Goal: Information Seeking & Learning: Learn about a topic

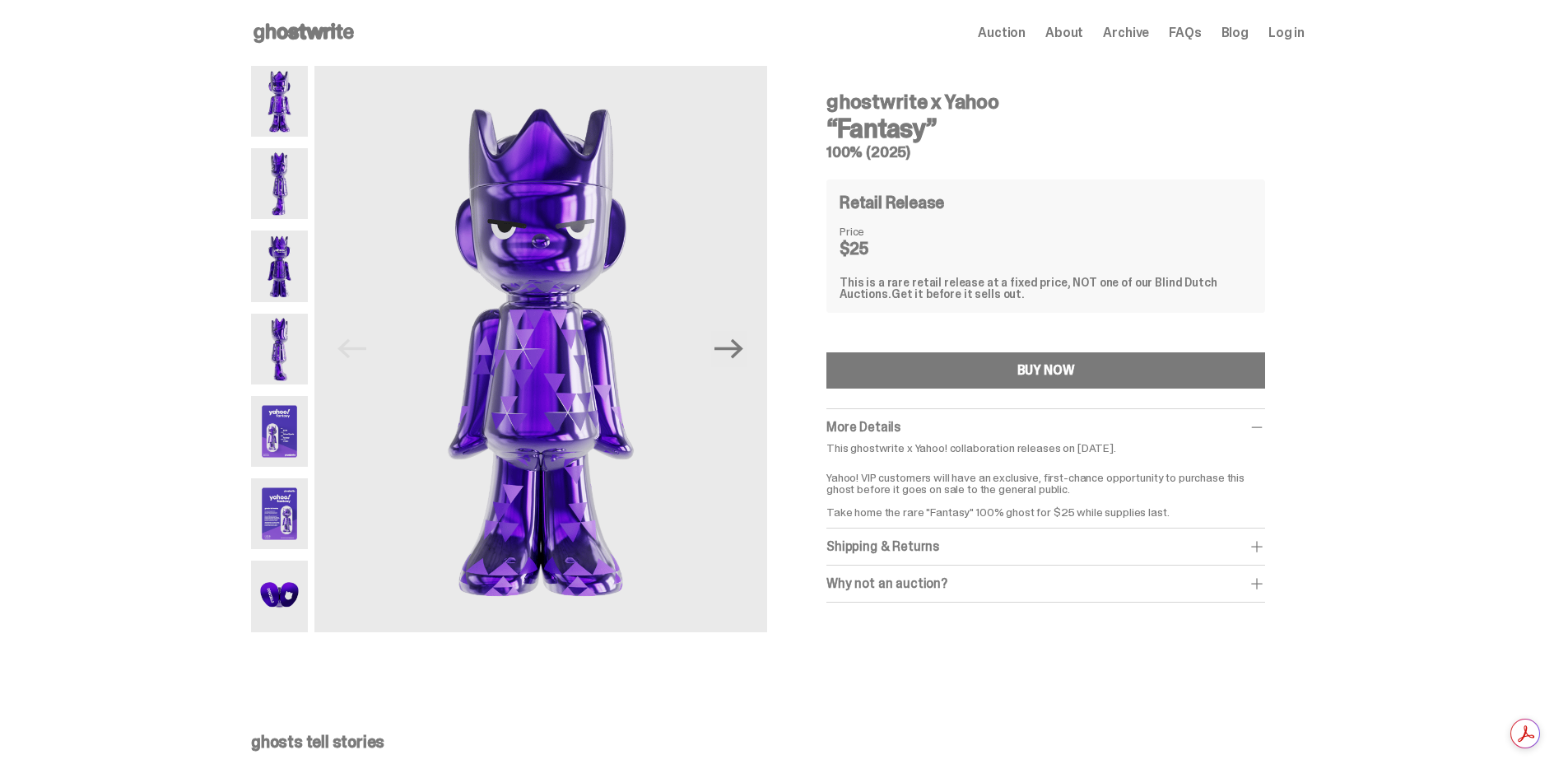
click at [290, 127] on img at bounding box center [279, 100] width 57 height 71
click at [295, 182] on img at bounding box center [279, 183] width 57 height 71
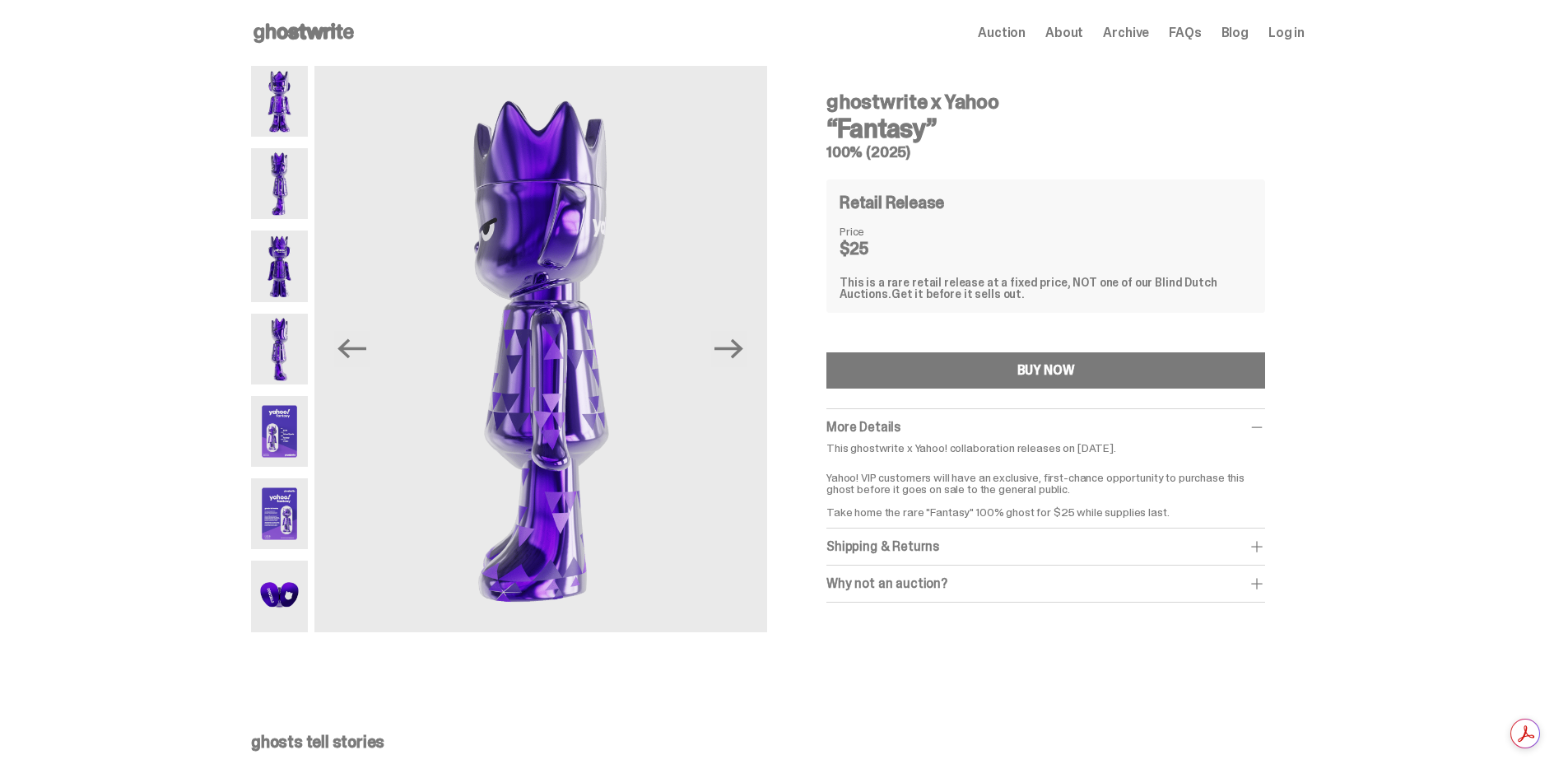
click at [294, 235] on img at bounding box center [279, 265] width 57 height 71
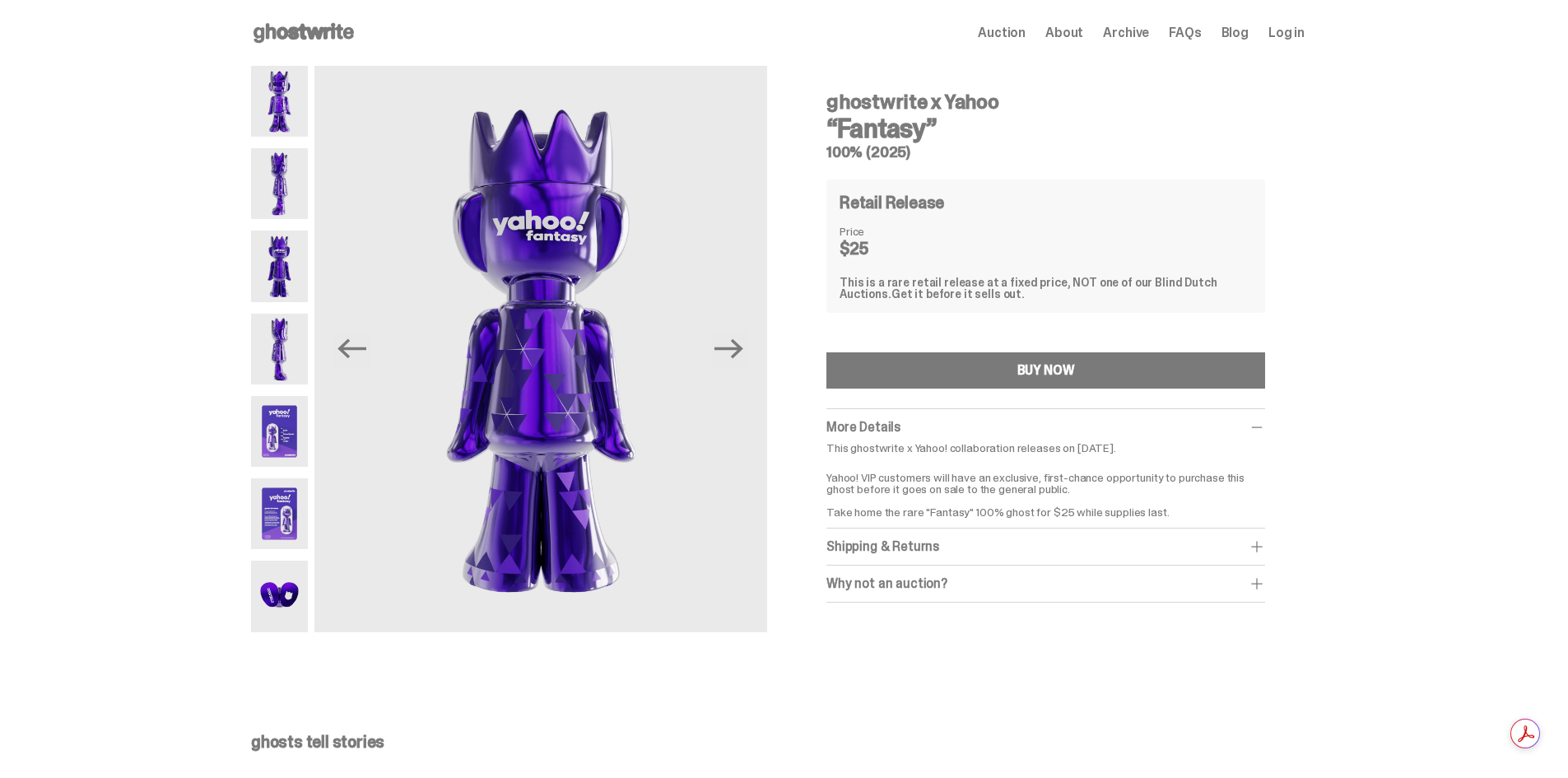
click at [276, 329] on img at bounding box center [279, 348] width 57 height 71
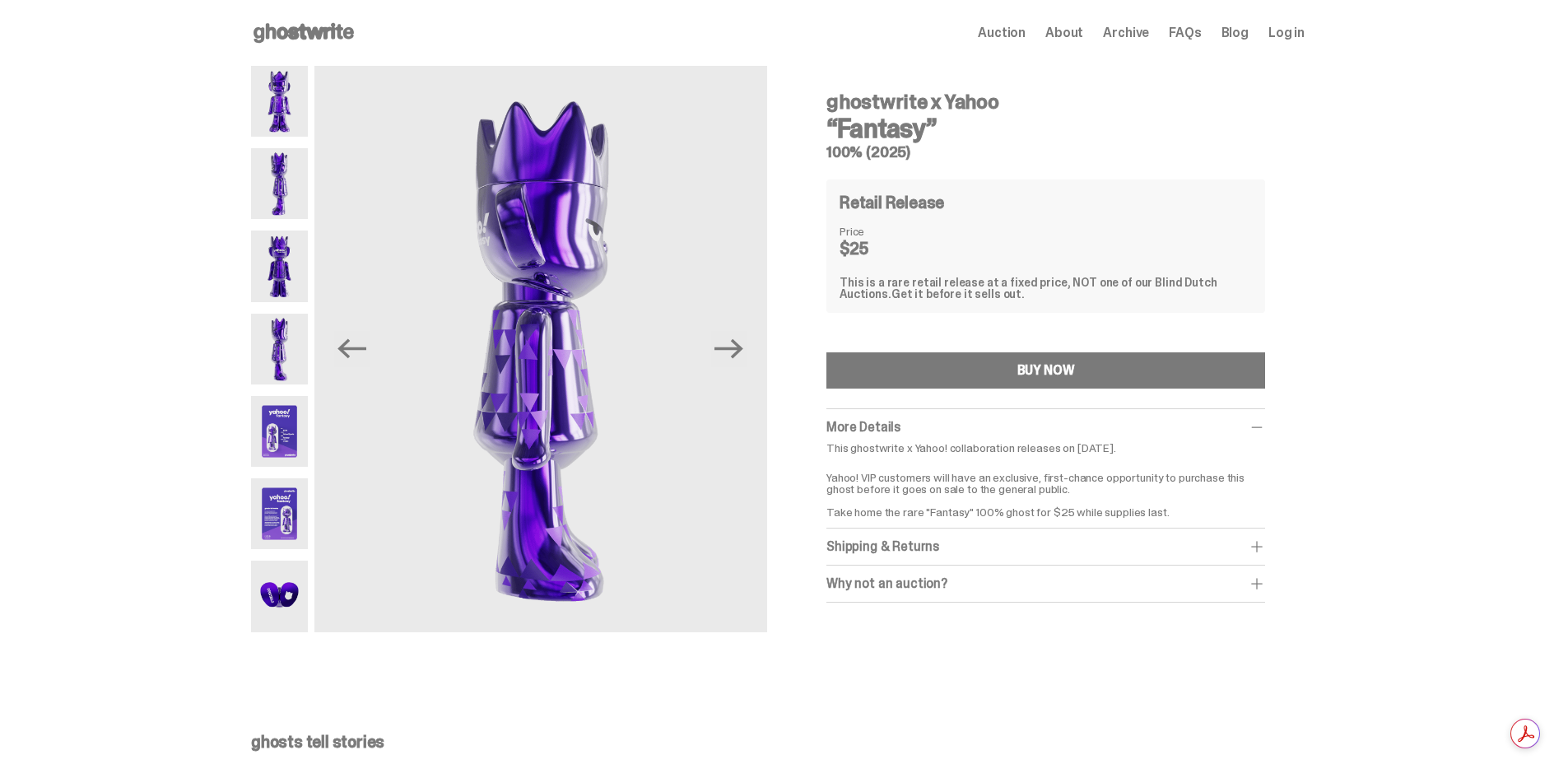
click at [286, 413] on img at bounding box center [279, 431] width 57 height 71
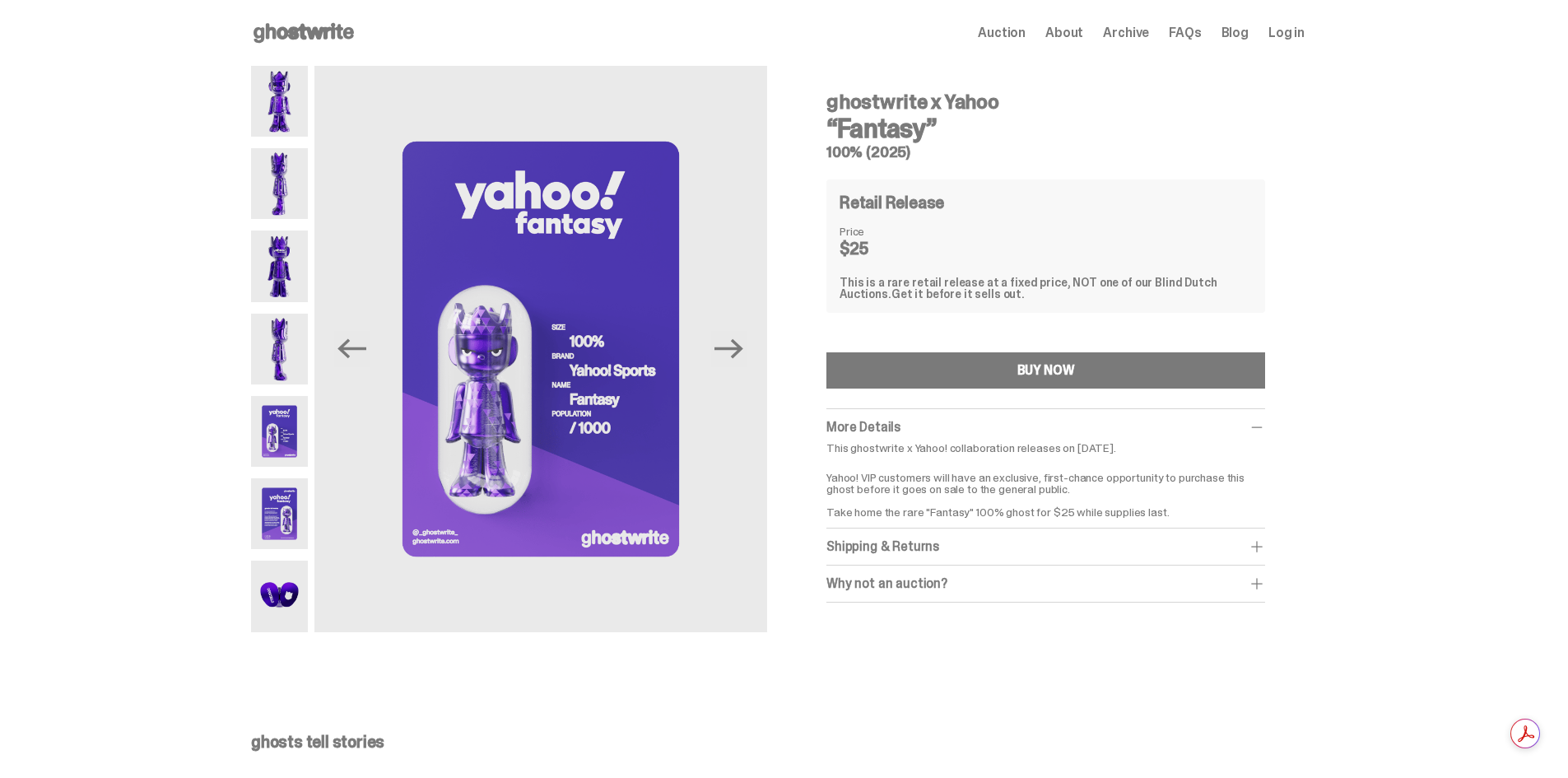
click at [302, 500] on img at bounding box center [279, 513] width 57 height 71
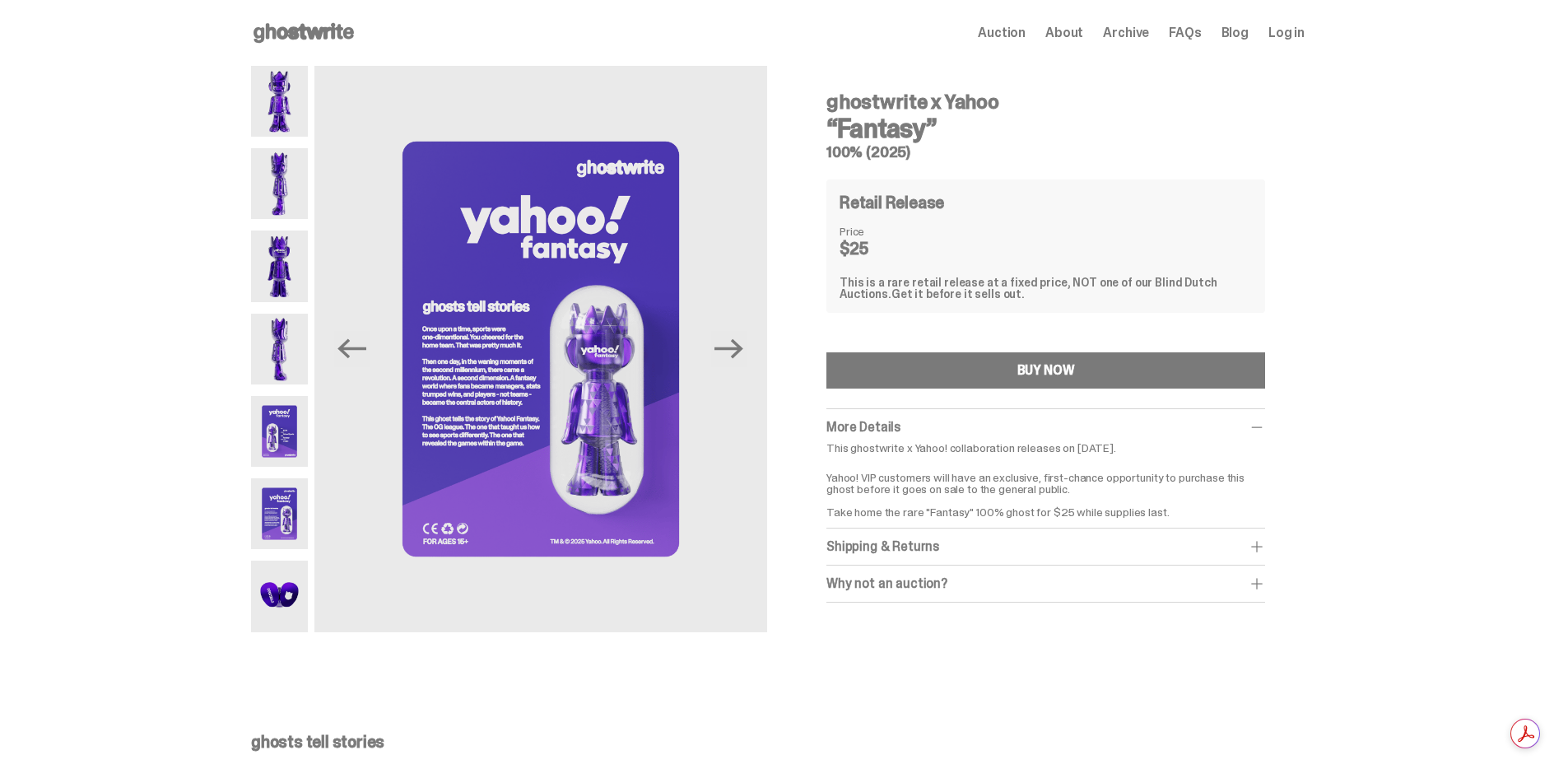
click at [288, 590] on img at bounding box center [279, 595] width 57 height 71
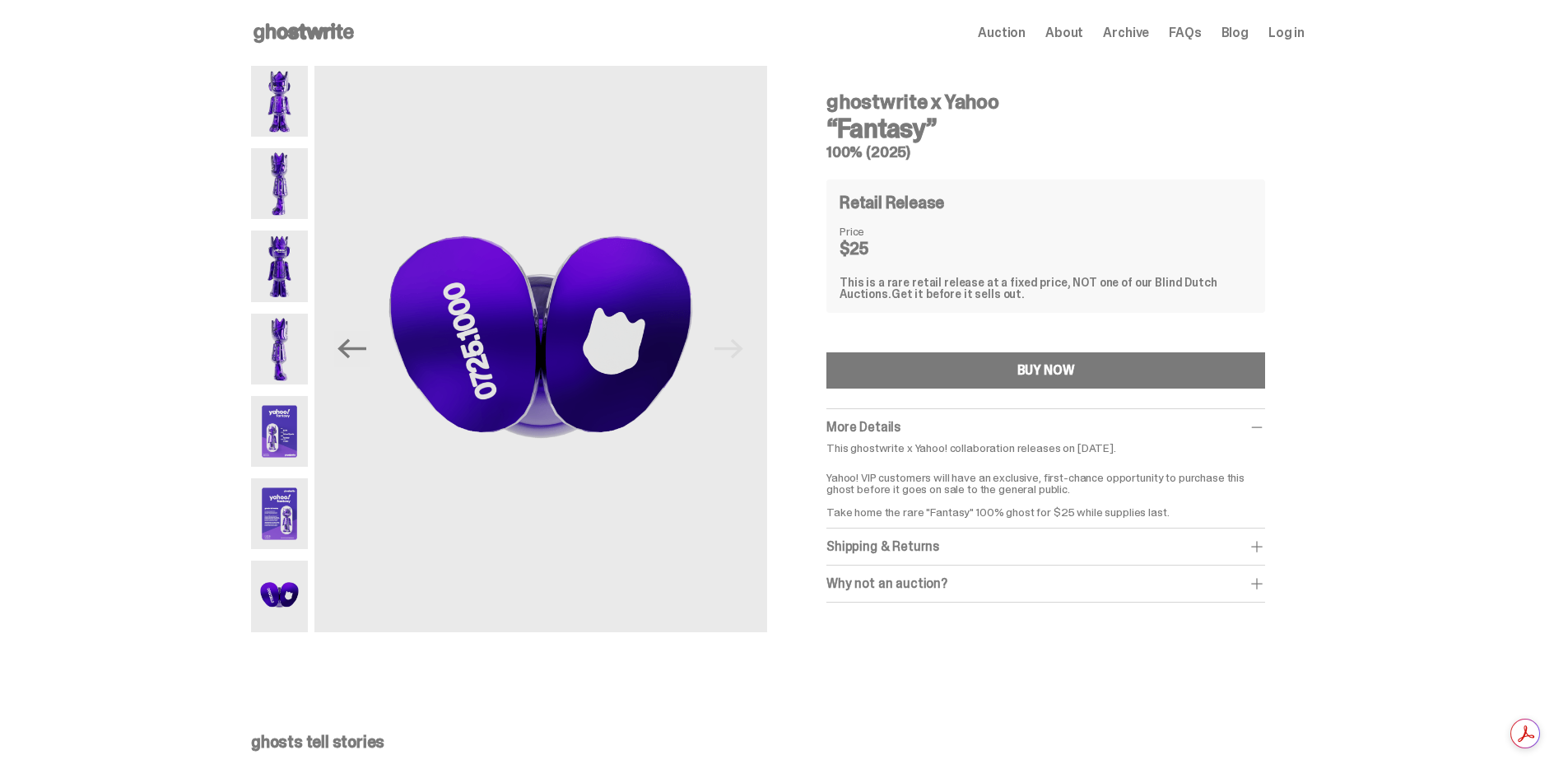
drag, startPoint x: 296, startPoint y: 526, endPoint x: 297, endPoint y: 510, distance: 16.0
click at [296, 523] on img at bounding box center [279, 513] width 57 height 71
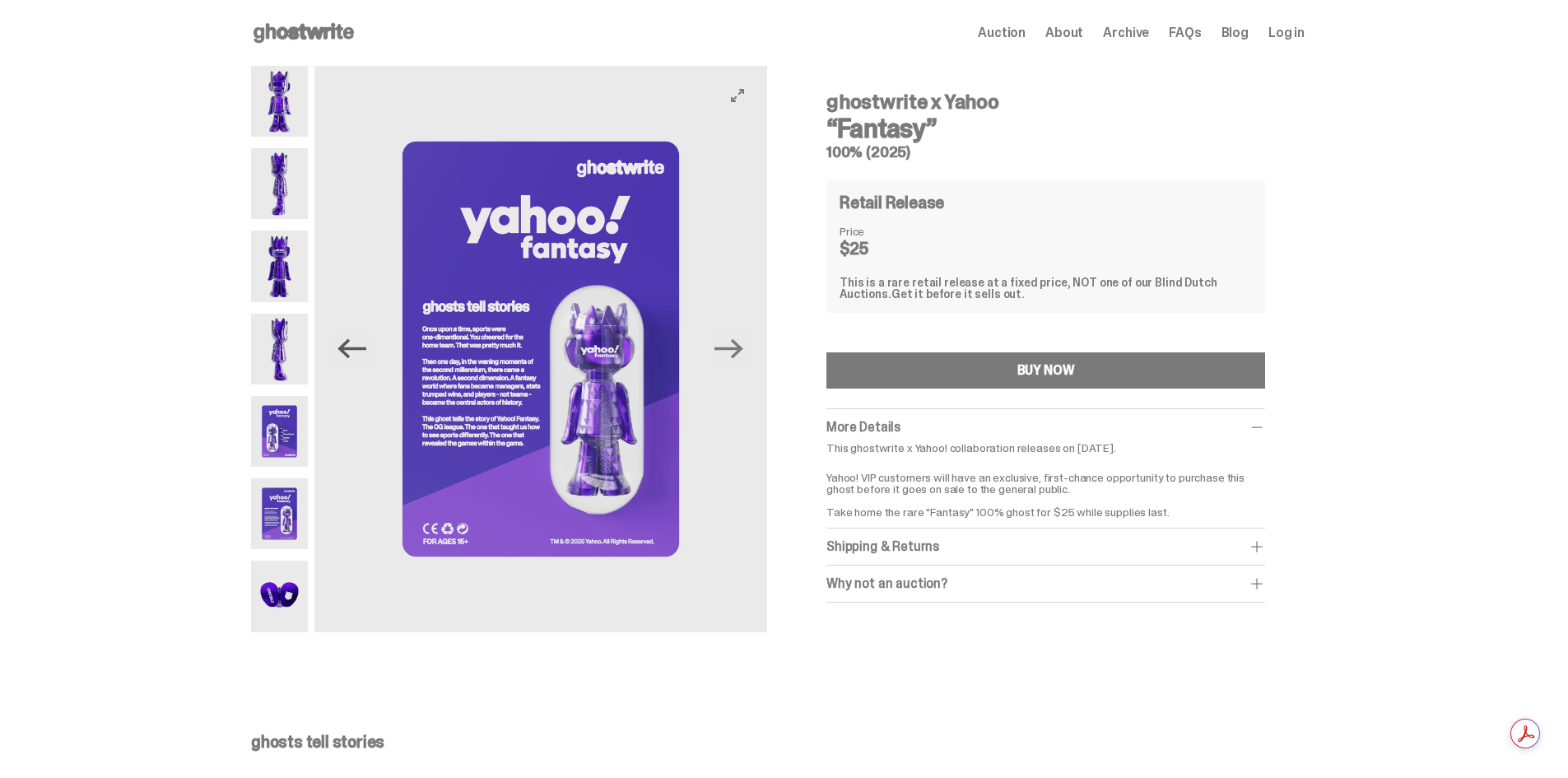
click at [352, 356] on icon "Previous" at bounding box center [353, 349] width 29 height 20
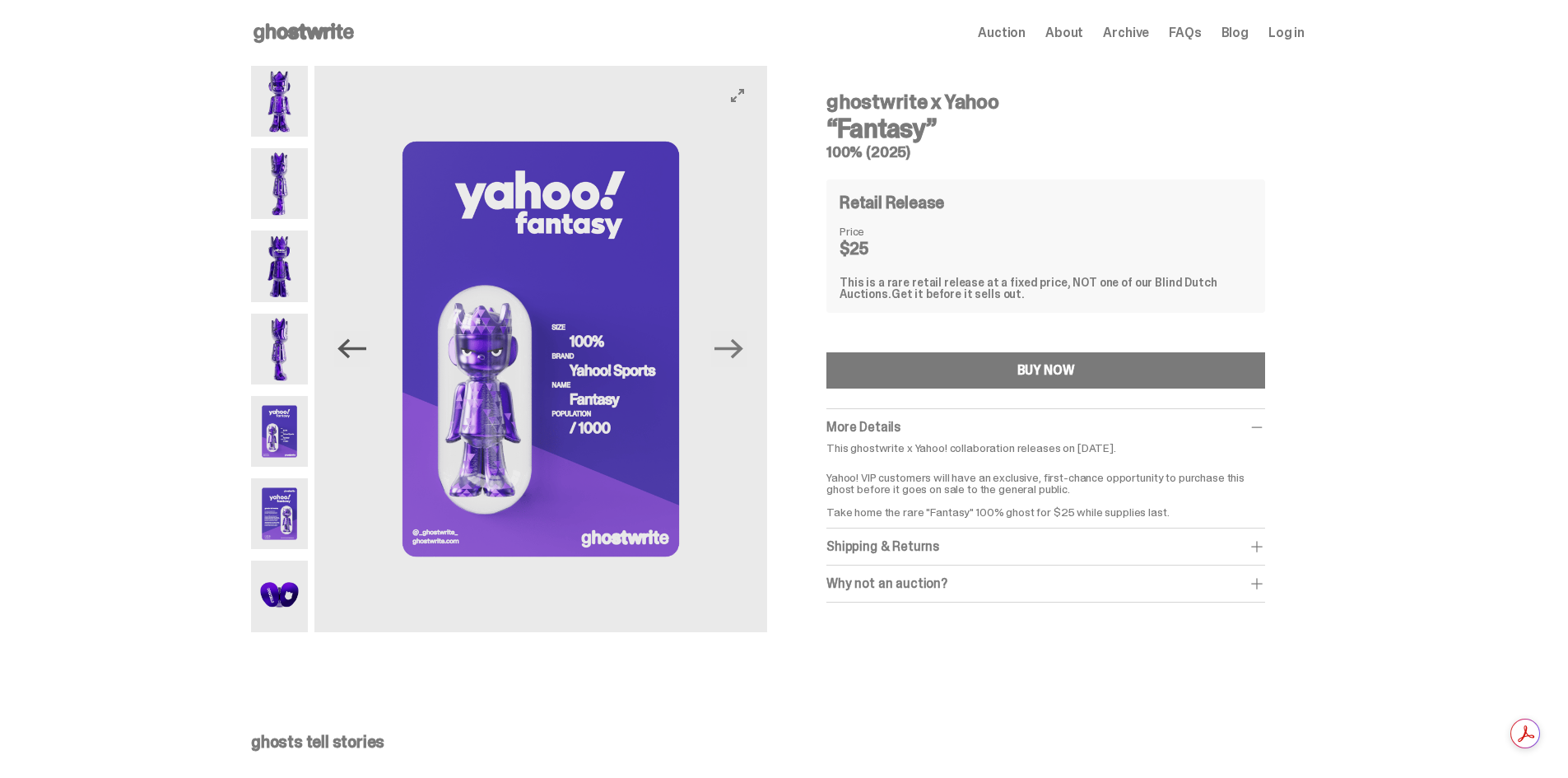
click at [352, 357] on icon "Previous" at bounding box center [352, 348] width 29 height 29
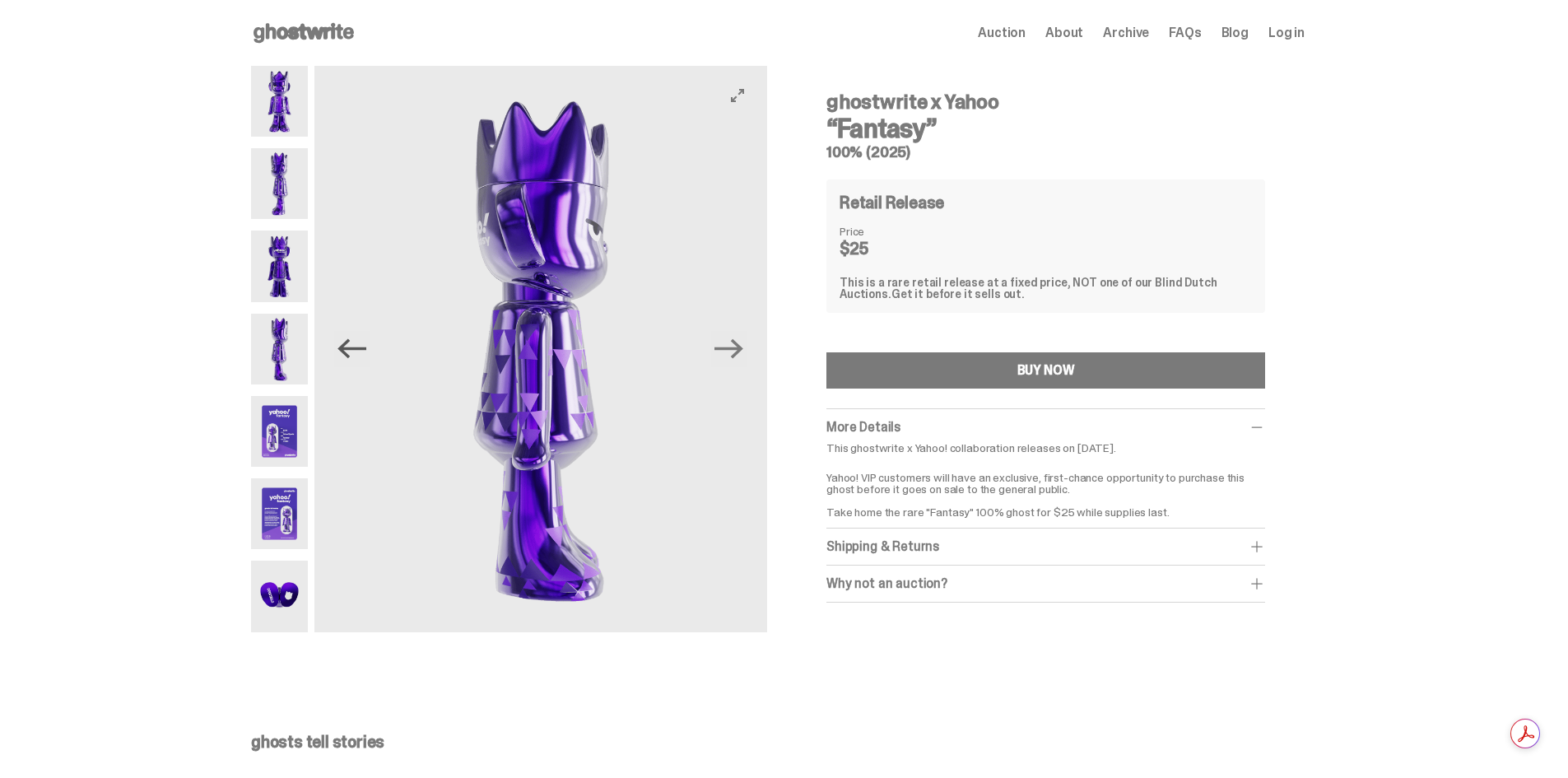
click at [352, 357] on icon "Previous" at bounding box center [352, 348] width 29 height 29
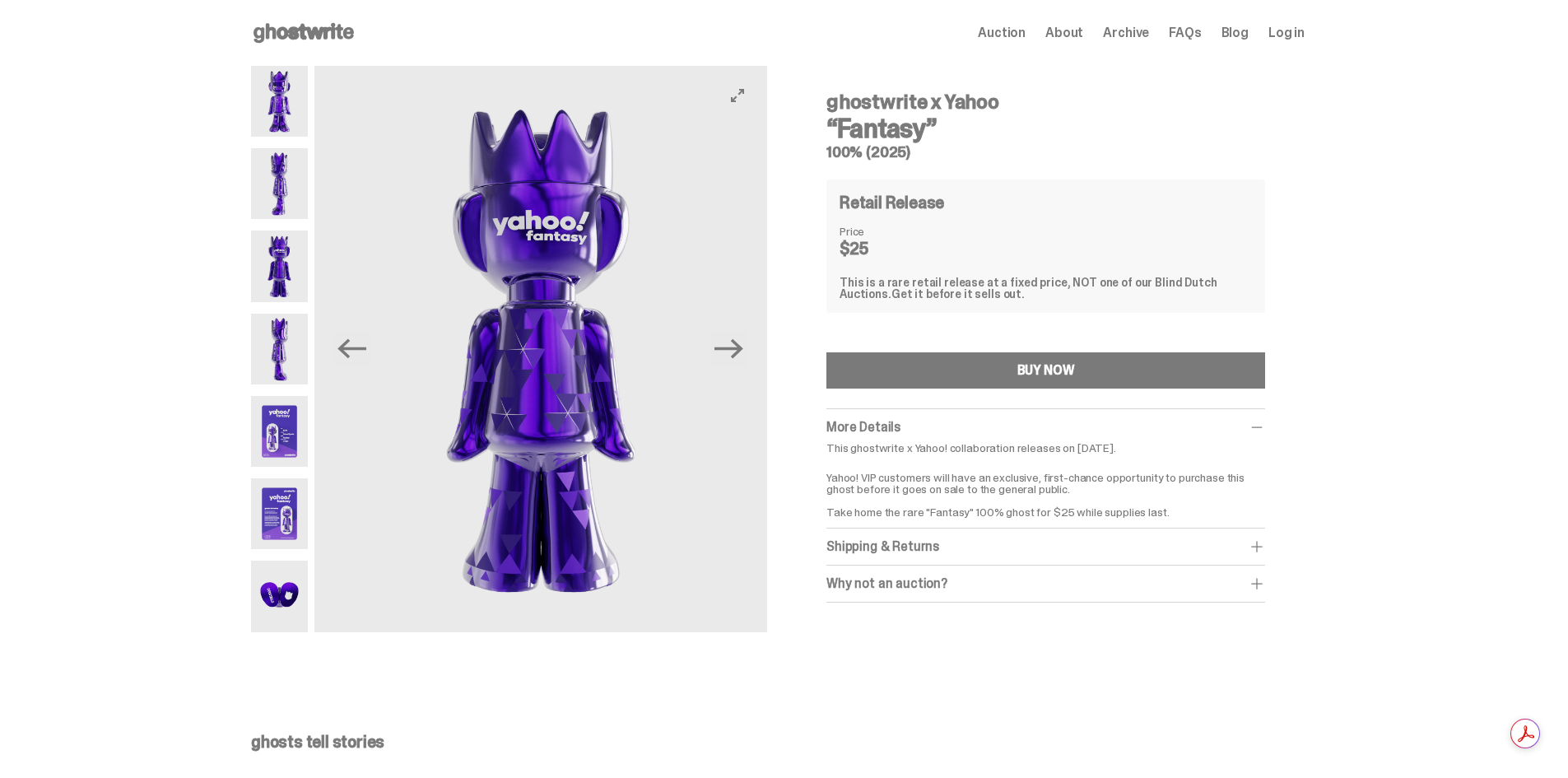
click at [357, 364] on button "Previous" at bounding box center [353, 349] width 37 height 37
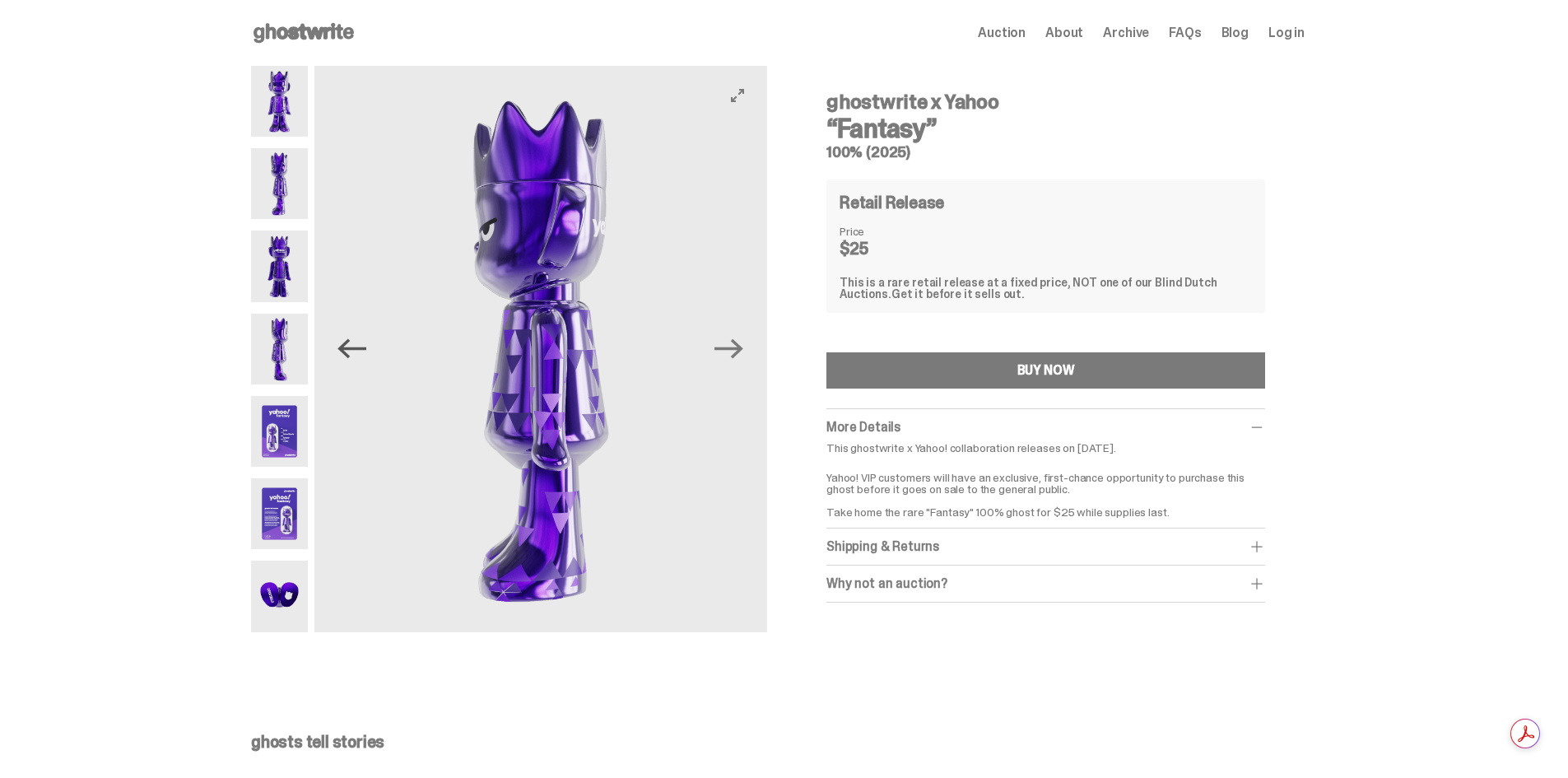
click at [353, 351] on icon "Previous" at bounding box center [352, 348] width 29 height 29
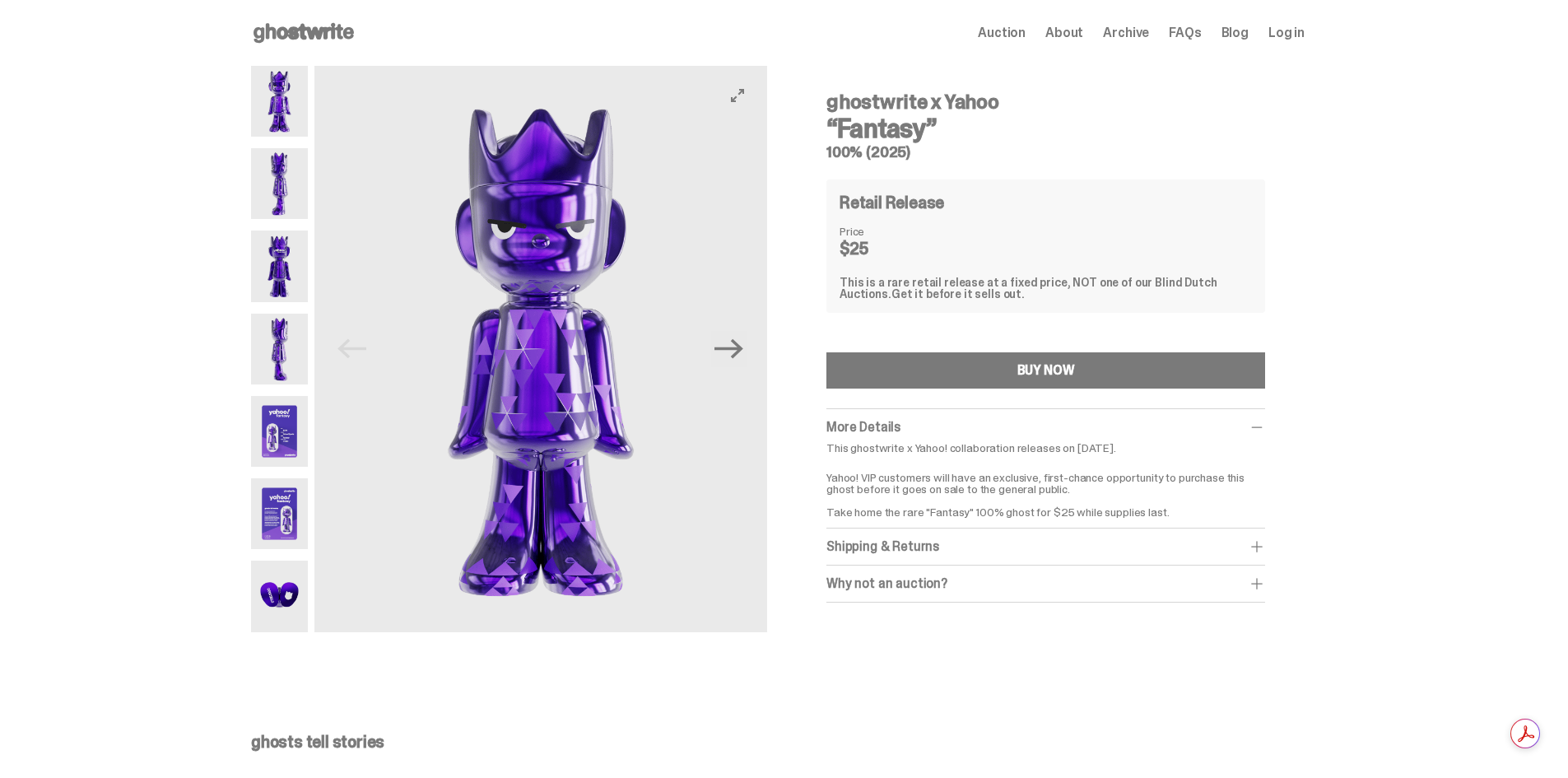
click at [353, 351] on img at bounding box center [540, 348] width 453 height 566
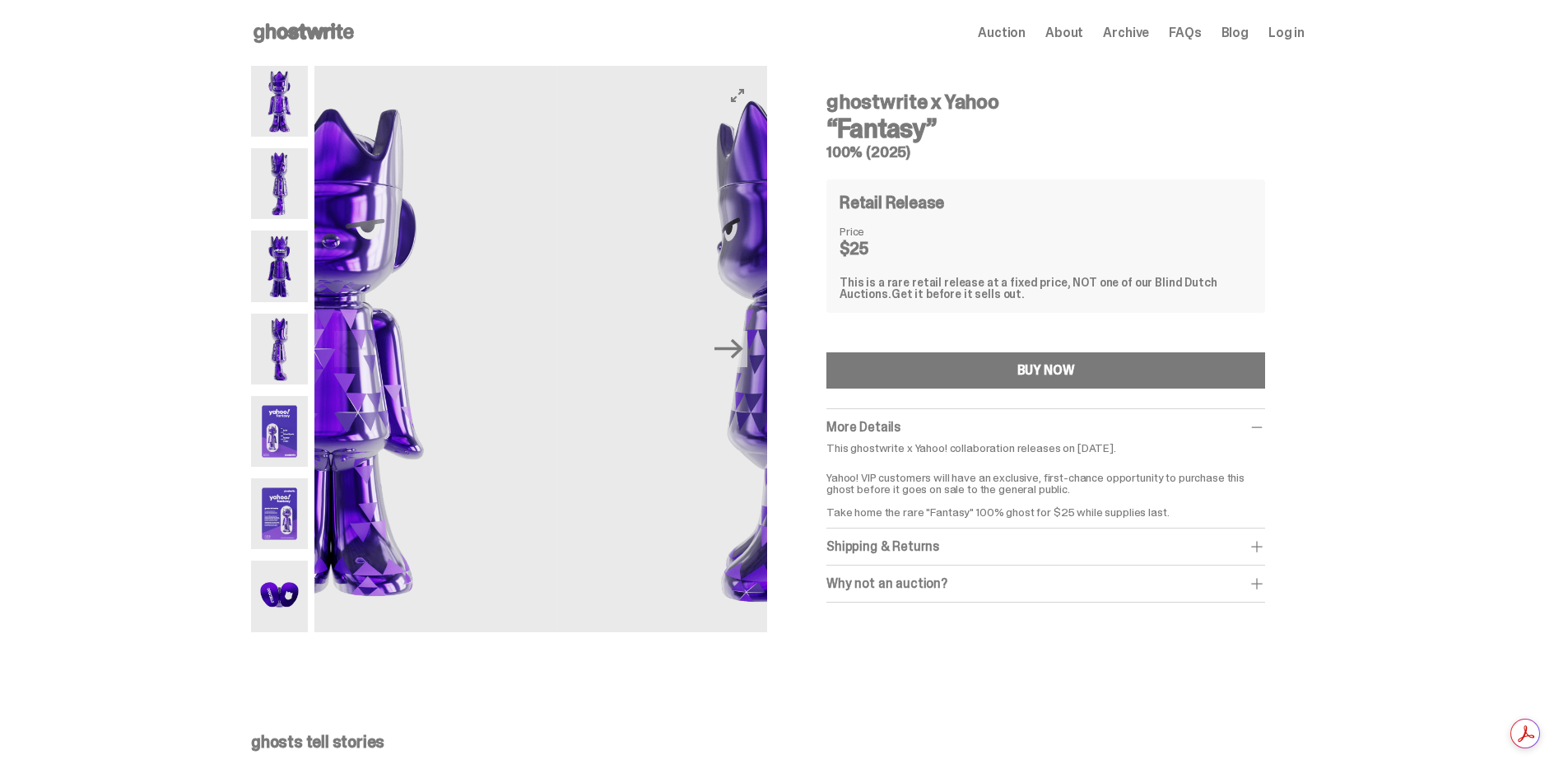
click at [1556, 454] on html "Open main menu Home Auction About Archive FAQs Blog Log in Auction" at bounding box center [777, 389] width 1556 height 778
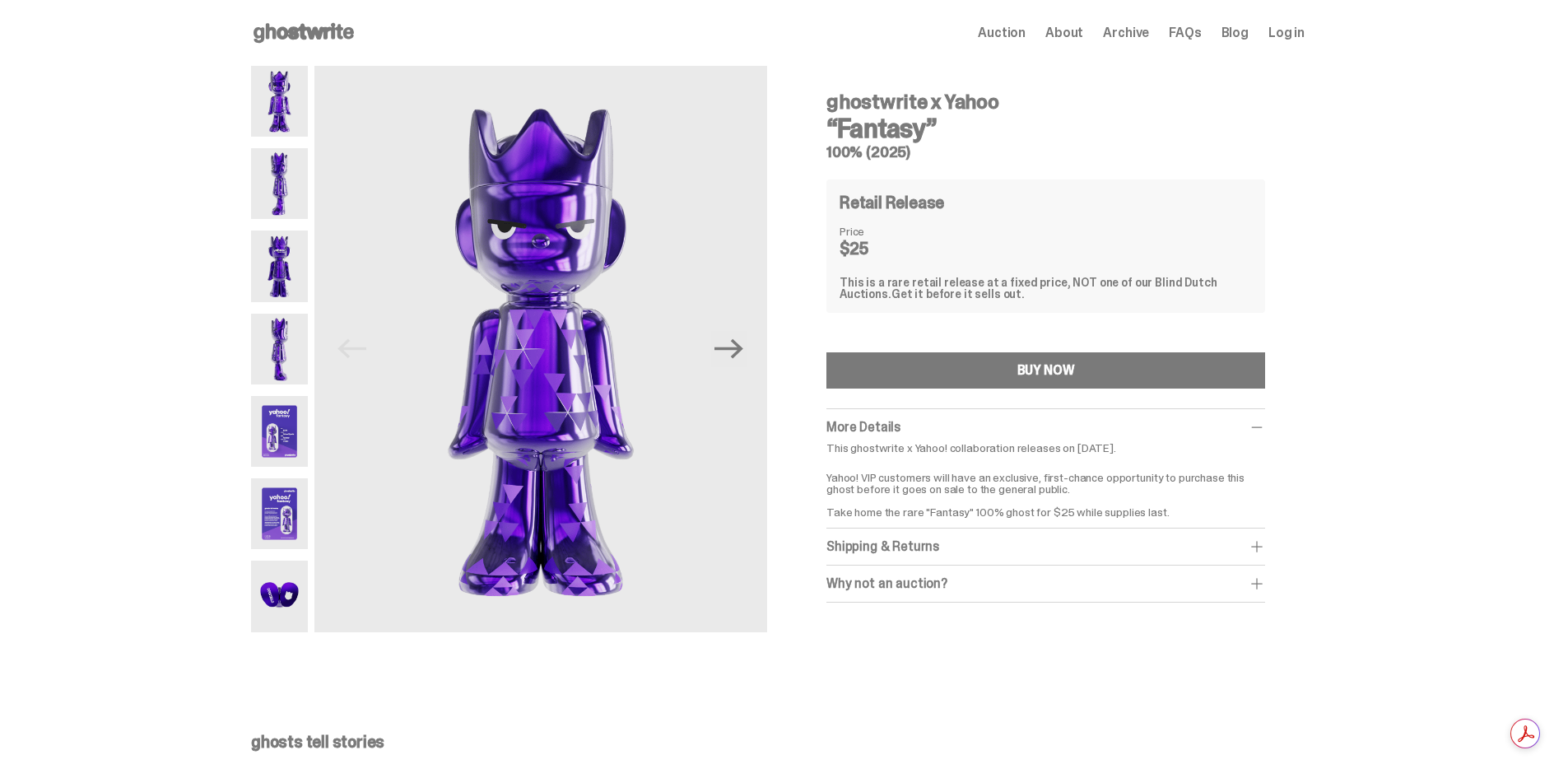
click at [1346, 424] on div "ghostwrite x Yahoo “Fantasy” 100% (2025) Previous Next ghostwrite x Yahoo “Fant…" at bounding box center [777, 359] width 1556 height 589
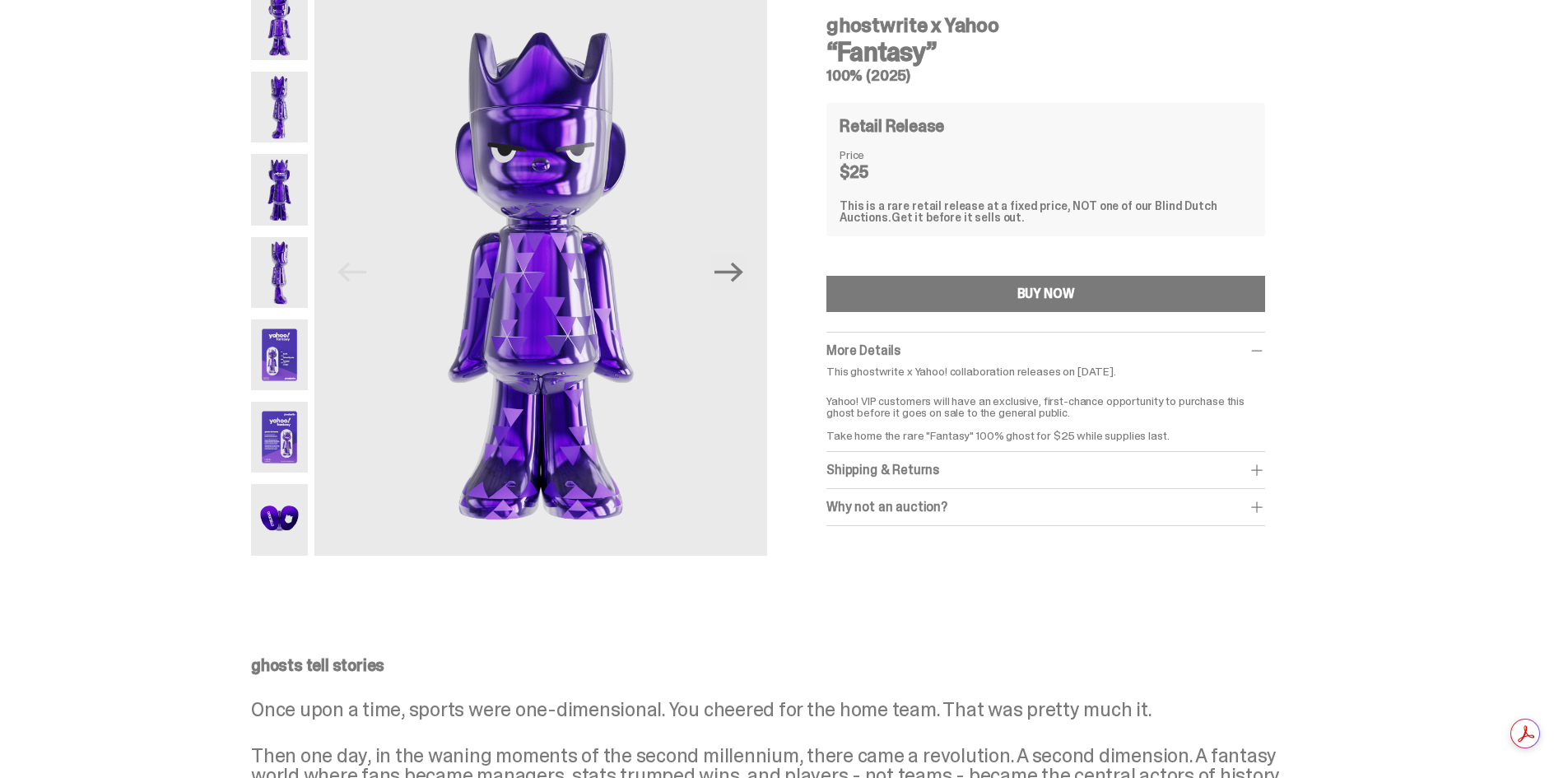
scroll to position [82, 0]
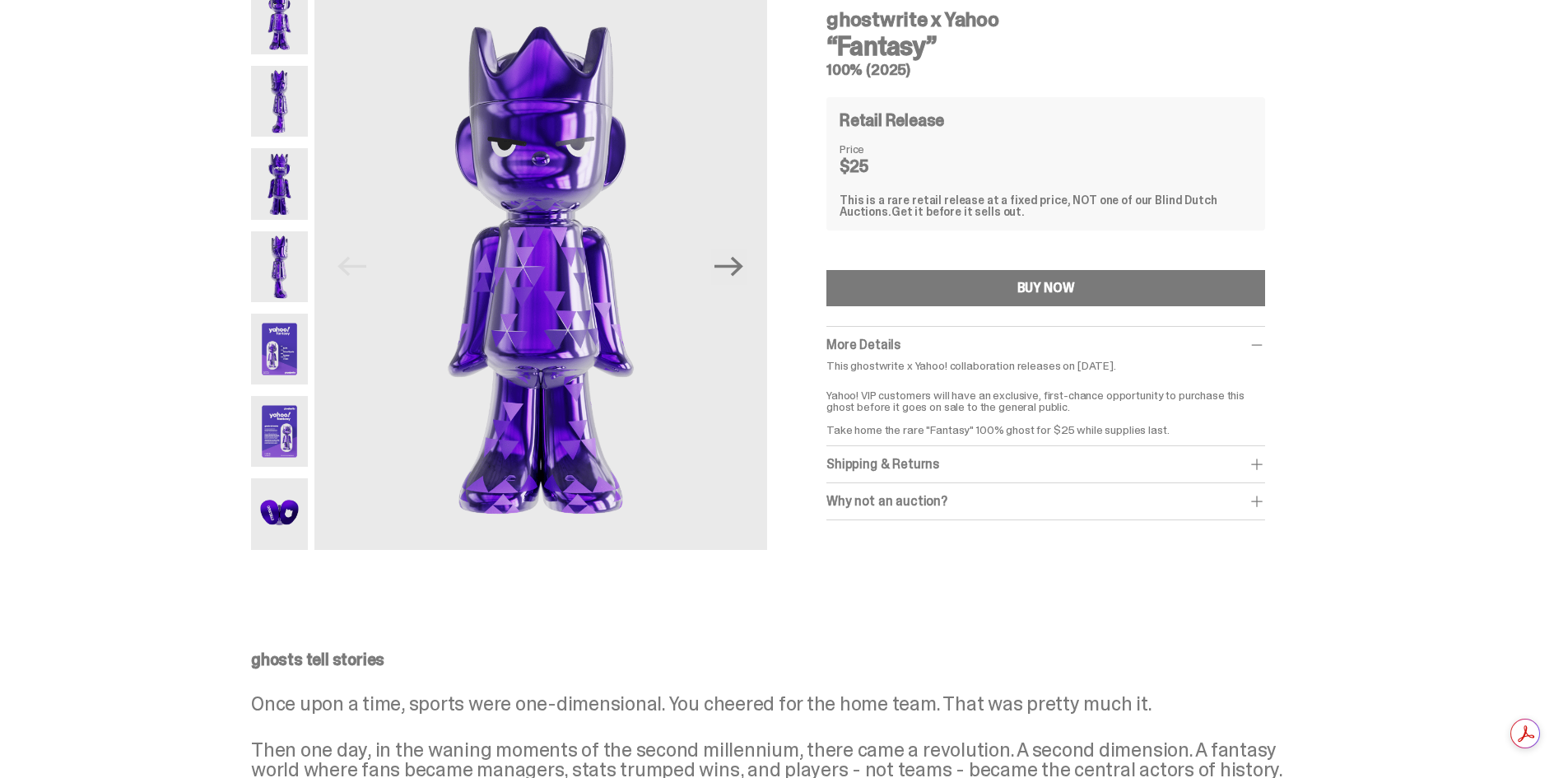
click at [823, 609] on div "ghosts tell stories Once upon a time, sports were one-dimensional. You cheered …" at bounding box center [777, 761] width 1556 height 379
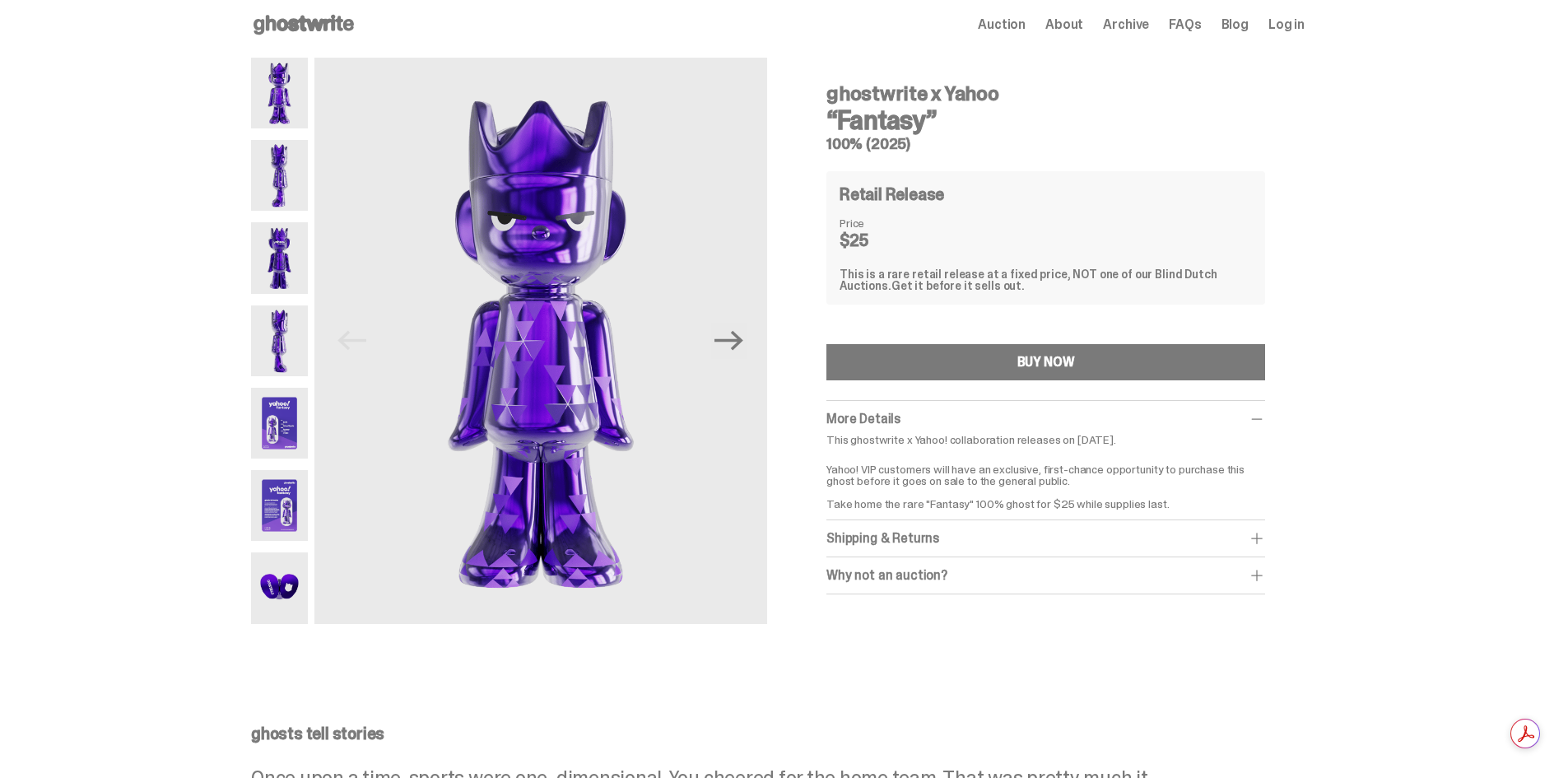
scroll to position [0, 0]
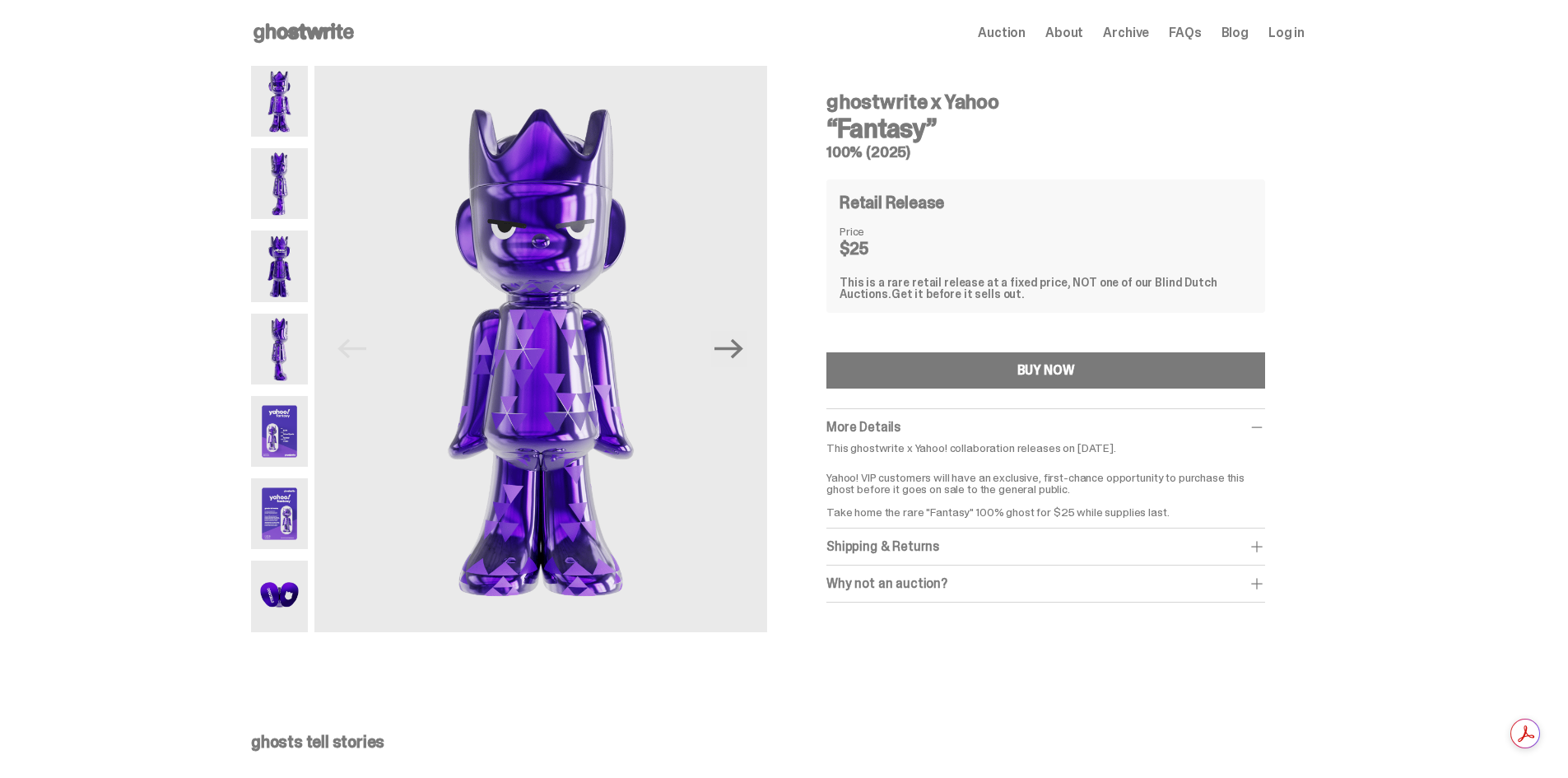
click at [271, 445] on img at bounding box center [279, 431] width 57 height 71
